Goal: Transaction & Acquisition: Purchase product/service

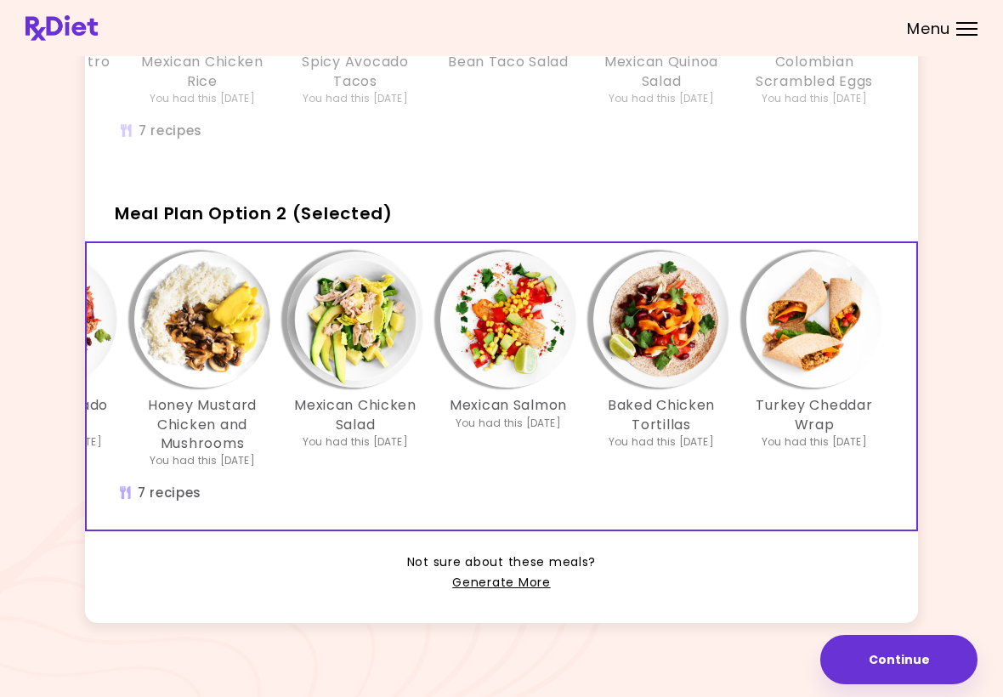
scroll to position [0, 292]
click at [518, 581] on link "Generate More" at bounding box center [501, 583] width 98 height 20
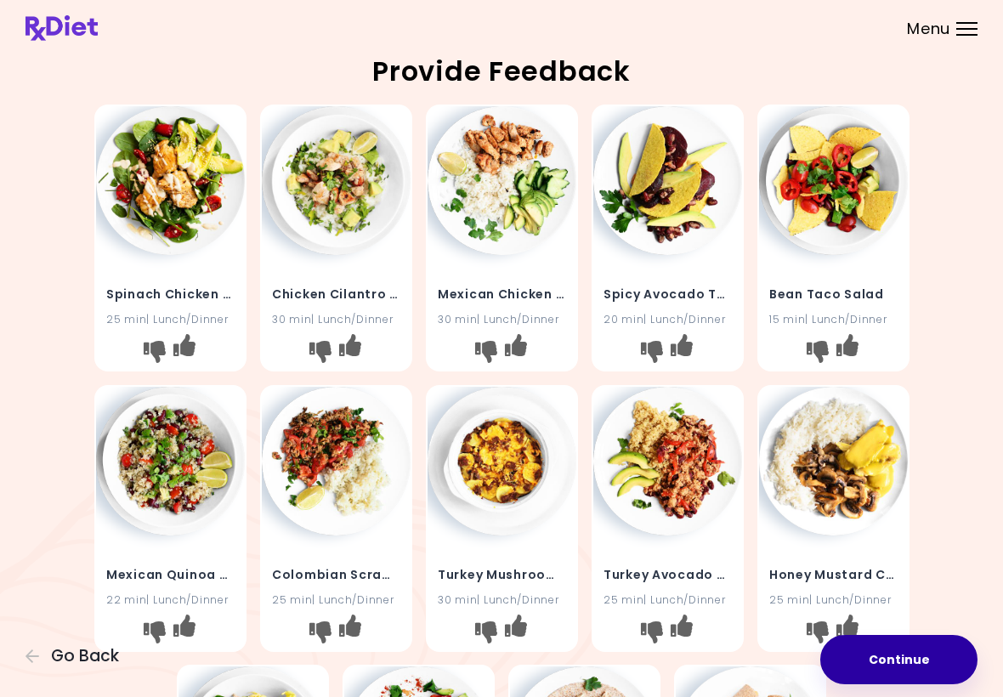
click at [896, 657] on button "Continue" at bounding box center [898, 659] width 157 height 49
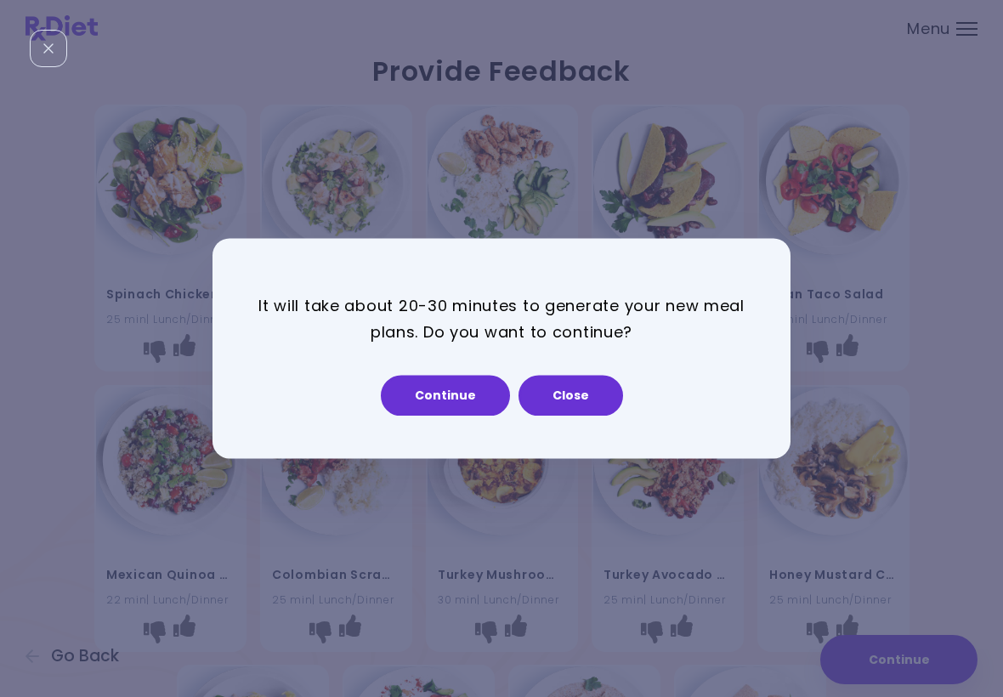
click at [453, 400] on button "Continue" at bounding box center [445, 396] width 129 height 41
select select "*"
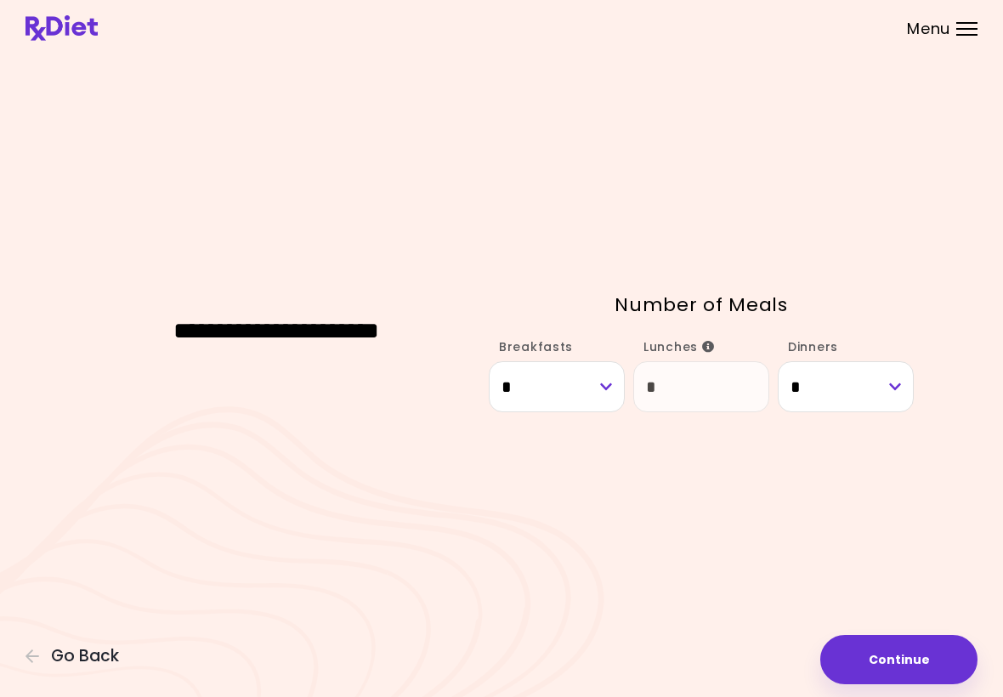
click at [887, 654] on button "Continue" at bounding box center [898, 659] width 157 height 49
